Goal: Find specific page/section: Find specific page/section

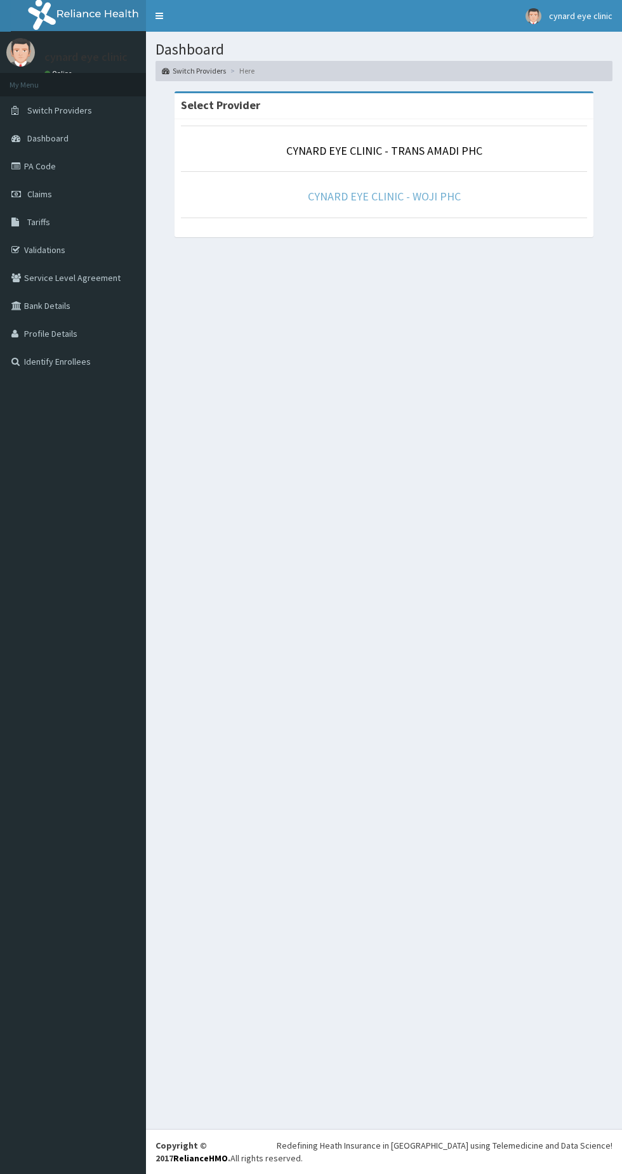
click at [412, 203] on link "CYNARD EYE CLINIC - WOJI PHC" at bounding box center [384, 196] width 153 height 15
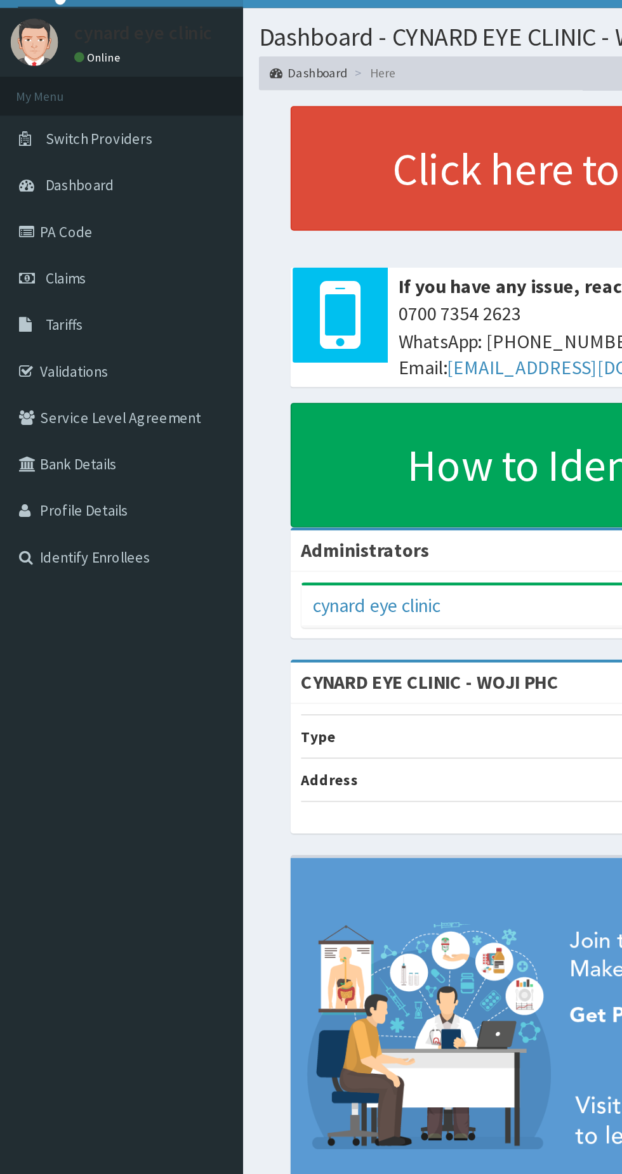
click at [36, 171] on link "PA Code" at bounding box center [73, 166] width 146 height 28
